Goal: Find specific page/section: Find specific page/section

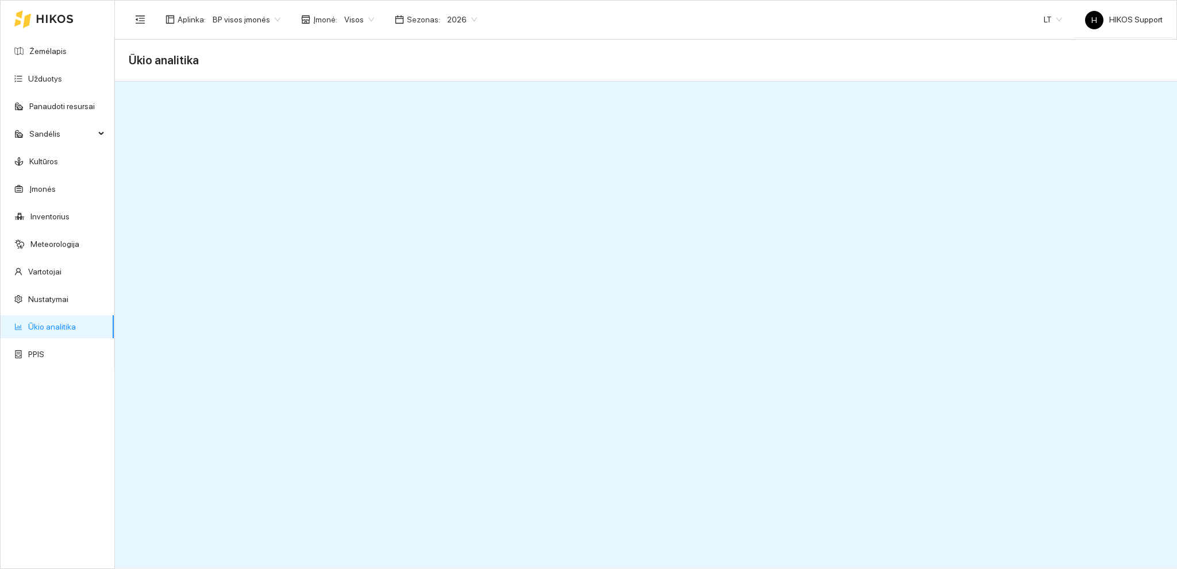
click at [461, 19] on span "2026" at bounding box center [462, 19] width 30 height 17
click at [450, 133] on div "2025" at bounding box center [451, 134] width 29 height 13
click at [461, 20] on span "2025" at bounding box center [462, 19] width 30 height 17
click at [448, 152] on div "2026" at bounding box center [451, 152] width 29 height 13
click at [466, 18] on span "2026" at bounding box center [462, 19] width 30 height 17
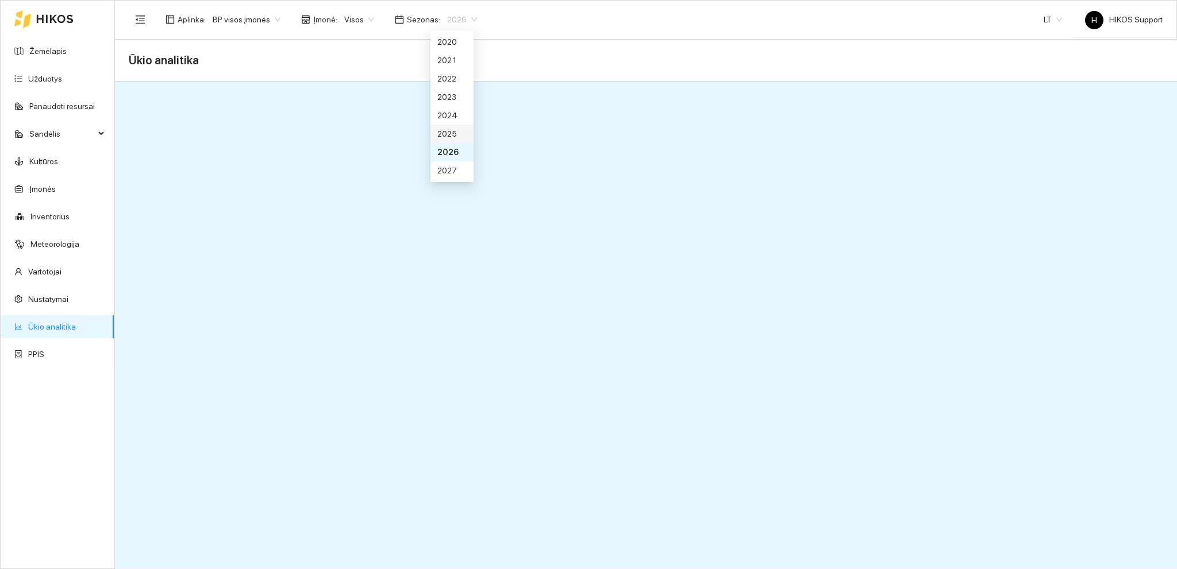
drag, startPoint x: 450, startPoint y: 134, endPoint x: 504, endPoint y: 139, distance: 54.3
click at [451, 134] on div "2025" at bounding box center [451, 134] width 29 height 13
click at [272, 18] on span "BP visos įmonės" at bounding box center [247, 19] width 68 height 17
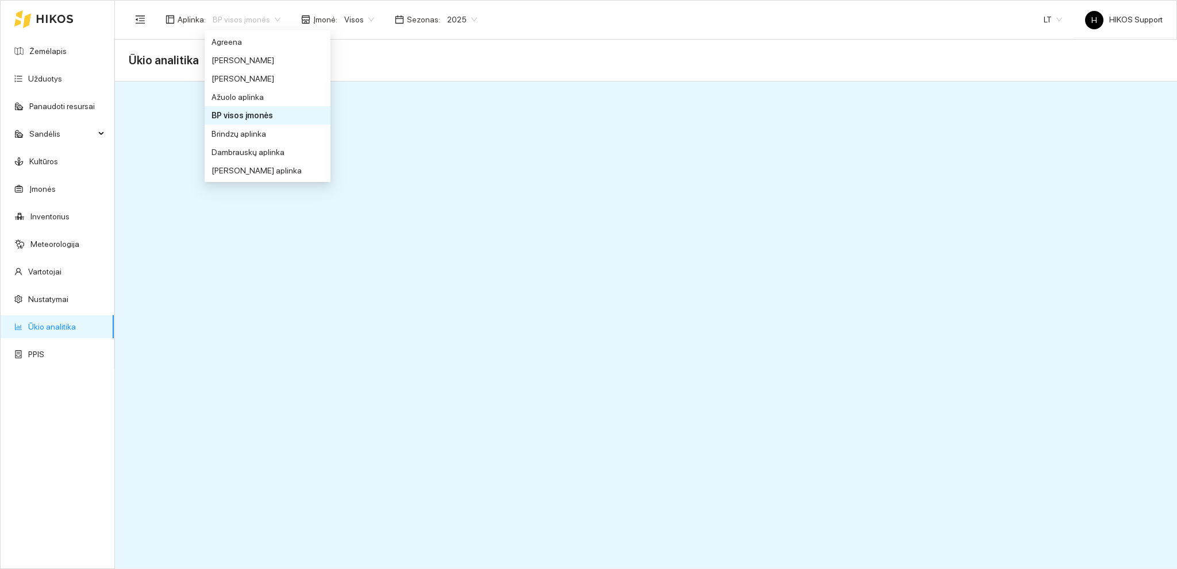
click at [274, 18] on span "BP visos įmonės" at bounding box center [247, 19] width 68 height 17
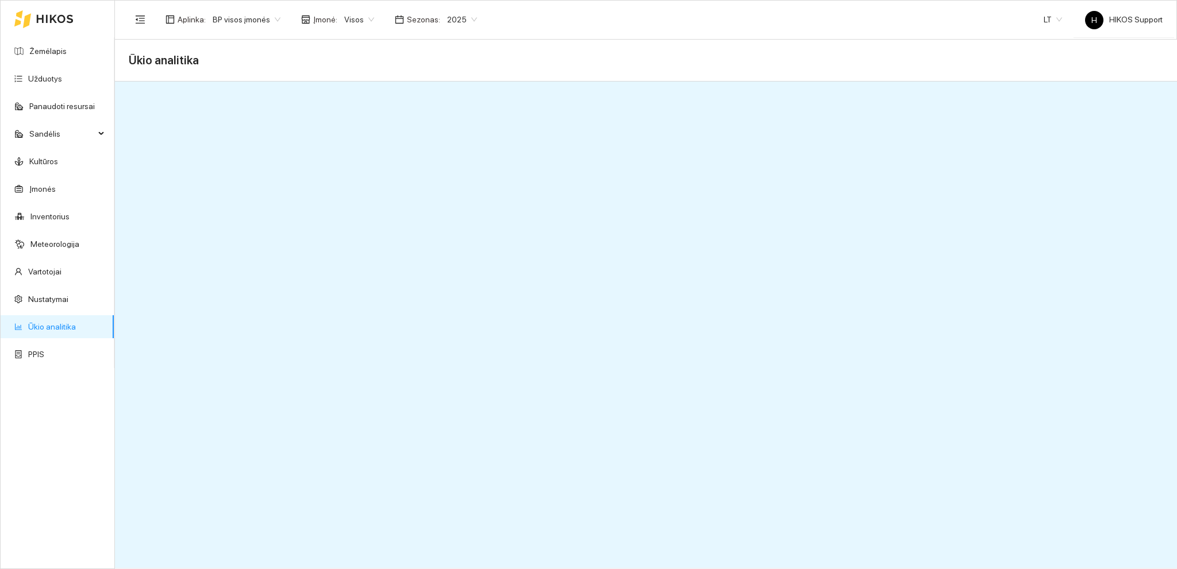
click at [271, 18] on span "BP visos įmonės" at bounding box center [247, 19] width 68 height 17
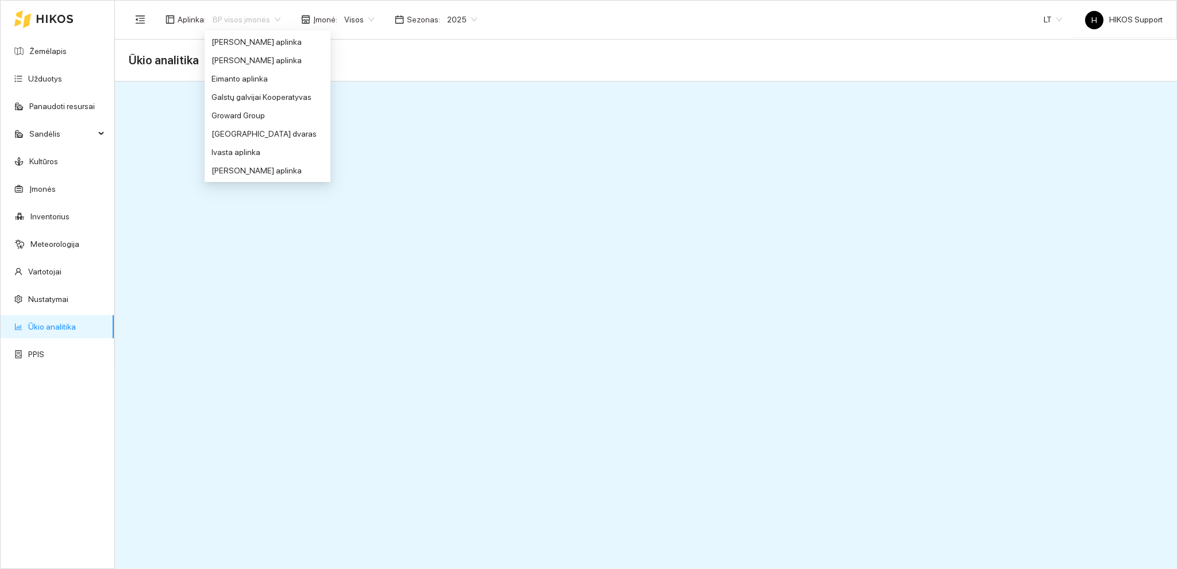
scroll to position [260, 0]
click at [244, 96] on div "Groward Group" at bounding box center [267, 94] width 112 height 13
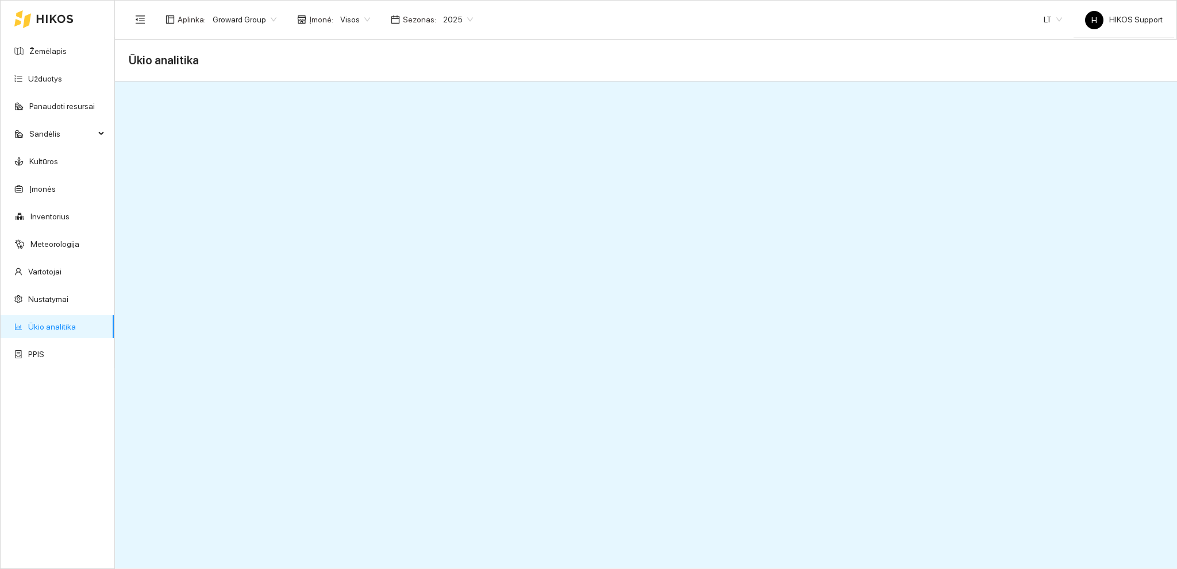
click at [457, 18] on span "2025" at bounding box center [458, 19] width 30 height 17
click at [452, 155] on div "2026" at bounding box center [448, 152] width 29 height 13
click at [463, 20] on span "2025" at bounding box center [462, 19] width 30 height 17
click at [448, 151] on div "2026" at bounding box center [451, 152] width 29 height 13
click at [274, 18] on span "BP visos įmonės" at bounding box center [247, 19] width 68 height 17
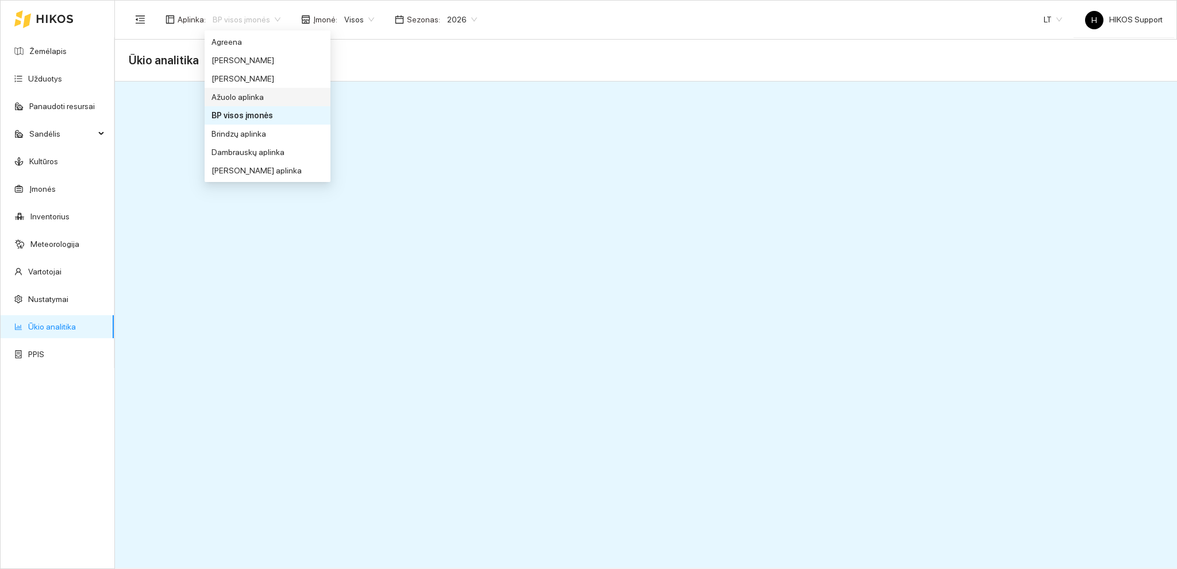
click at [760, 38] on header "Aplinka : BP visos įmonės Įmonė : Visos Sezonas : 2026 LT H HIKOS Support" at bounding box center [646, 20] width 1062 height 40
